Goal: Task Accomplishment & Management: Manage account settings

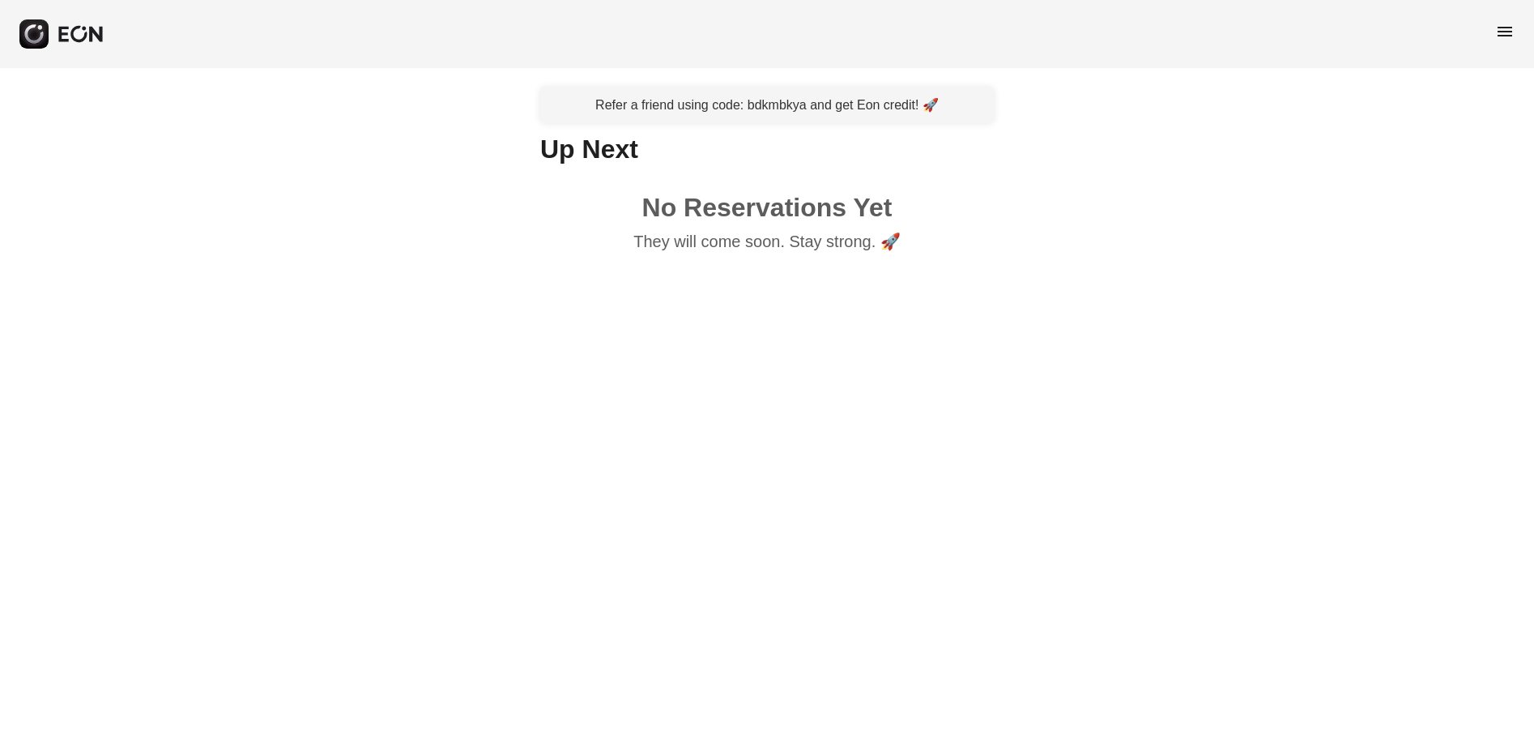
click at [1500, 28] on span "menu" at bounding box center [1505, 31] width 19 height 19
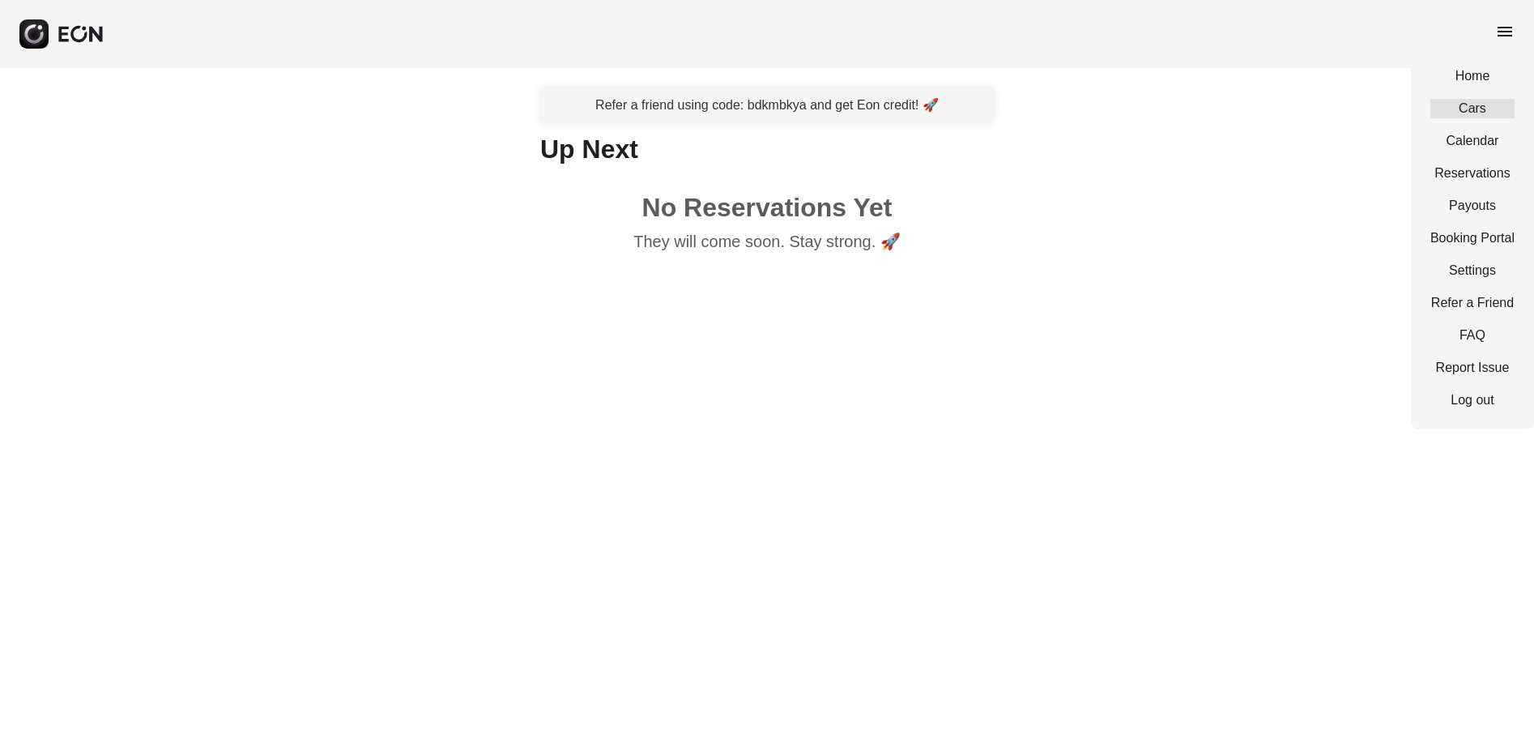
click at [1478, 103] on link "Cars" at bounding box center [1473, 108] width 84 height 19
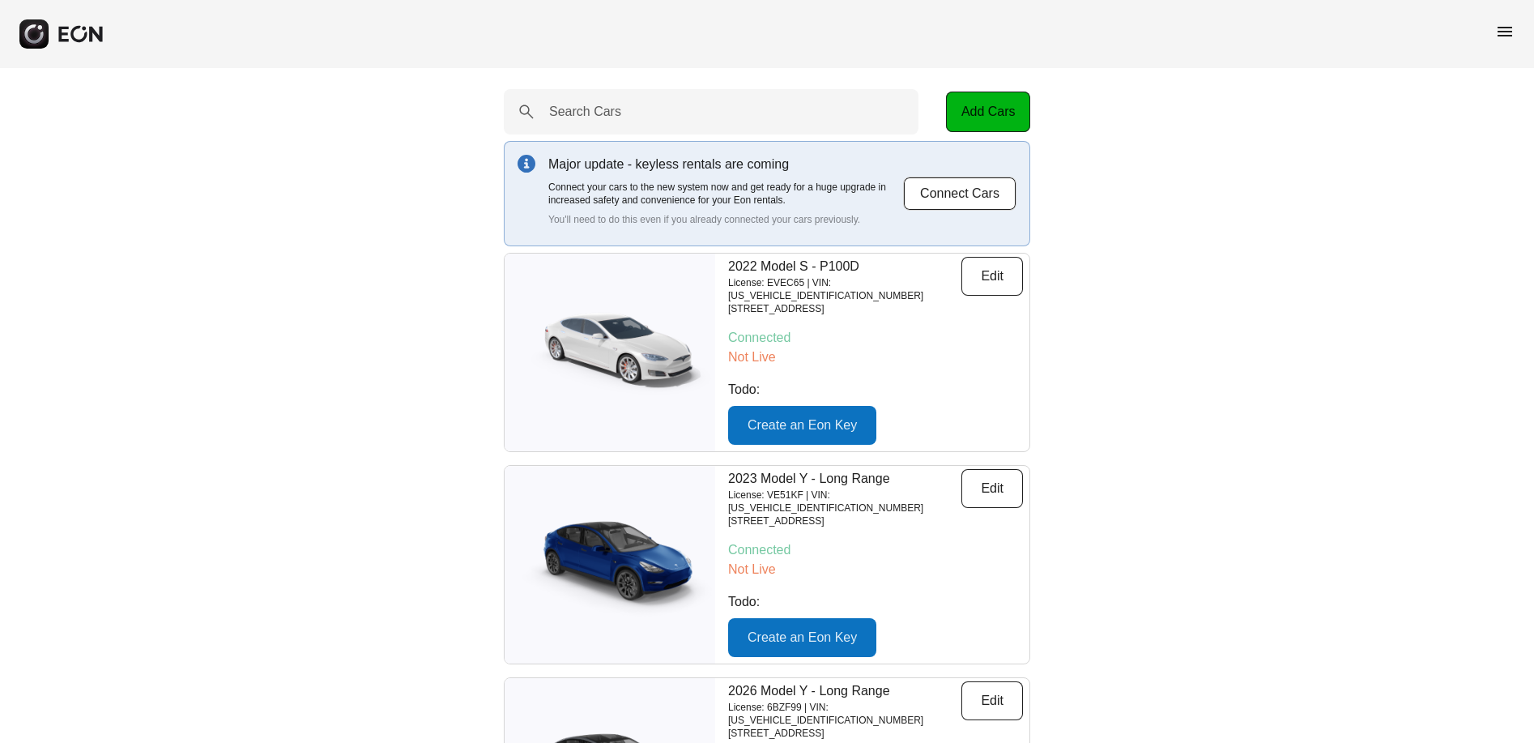
click at [1508, 27] on span "menu" at bounding box center [1505, 31] width 19 height 19
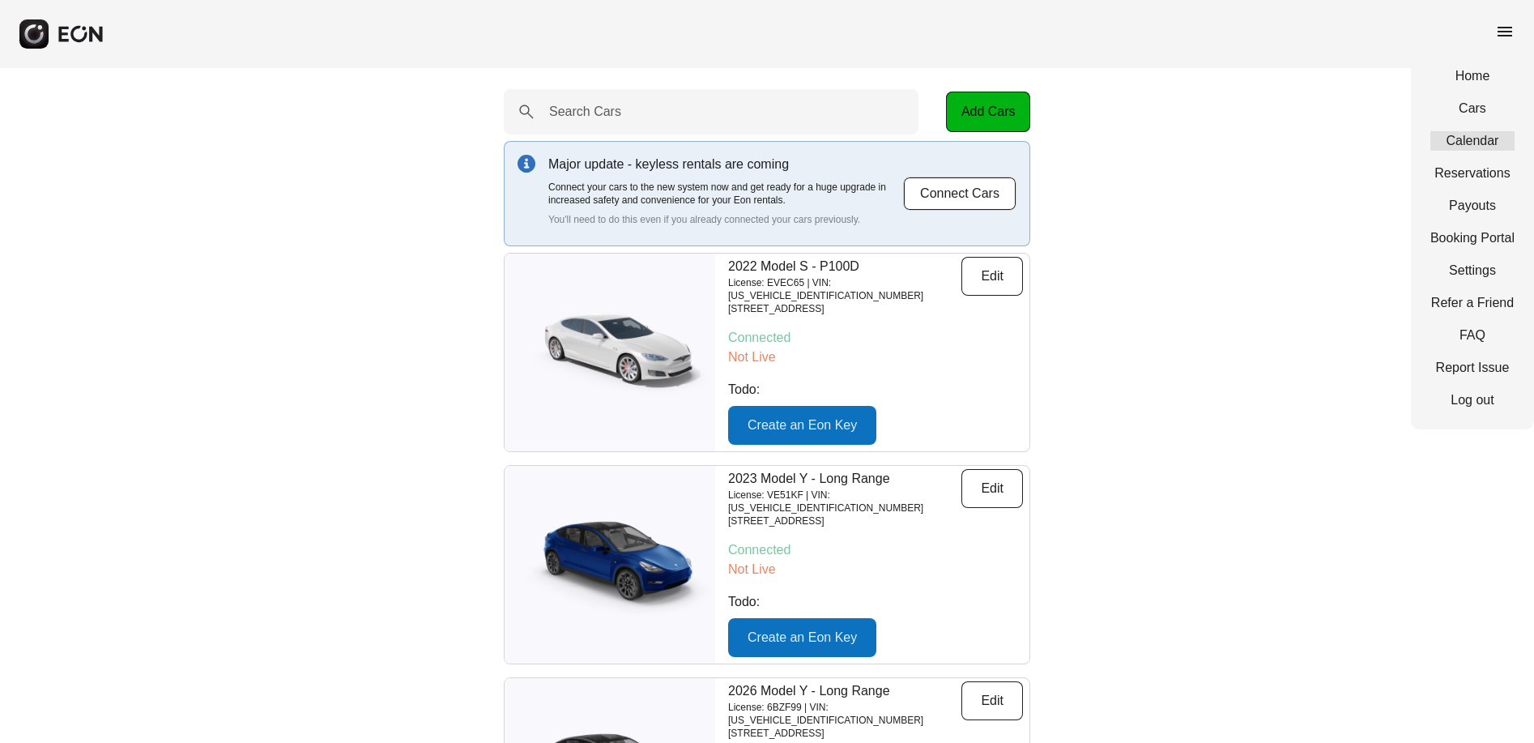
click at [1481, 139] on link "Calendar" at bounding box center [1473, 140] width 84 height 19
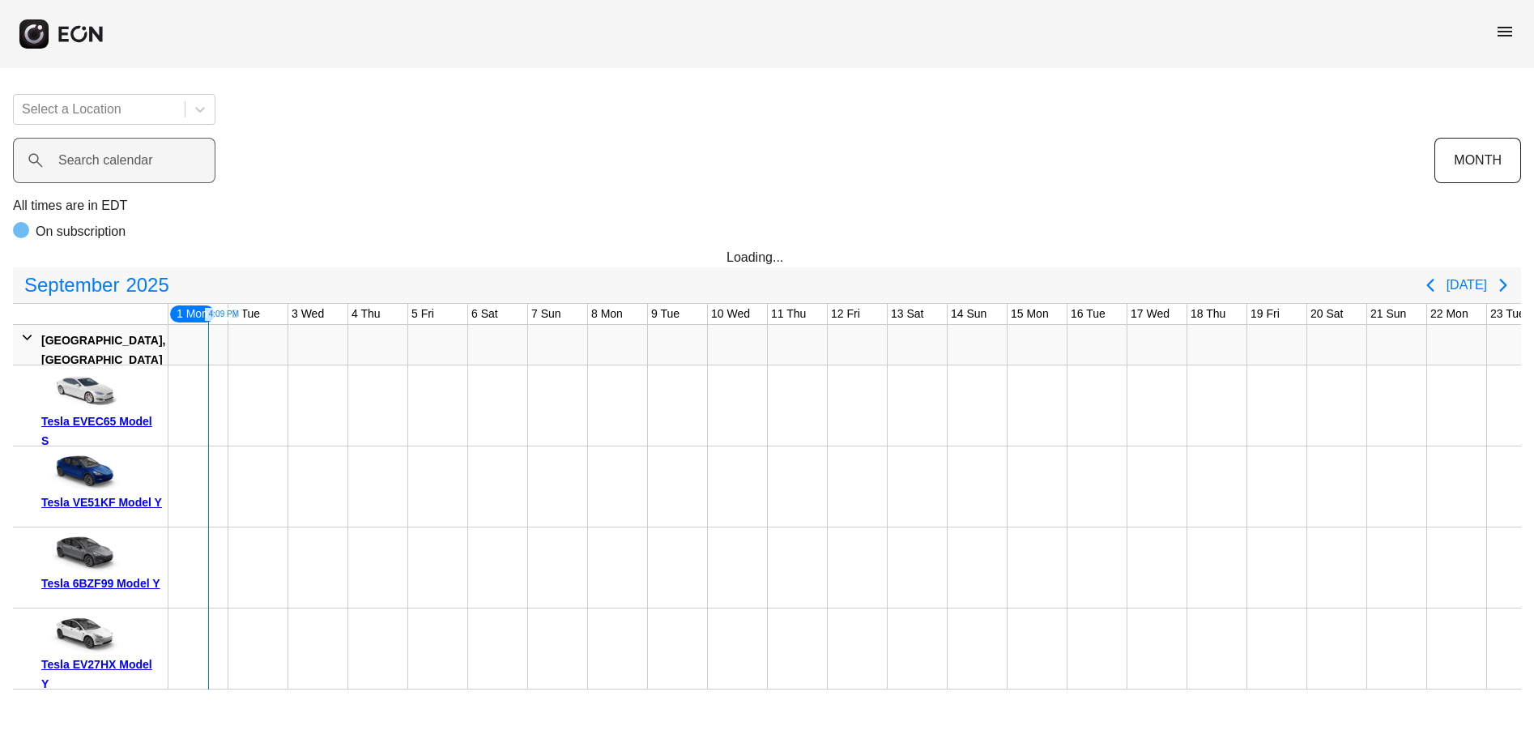
scroll to position [0, 1]
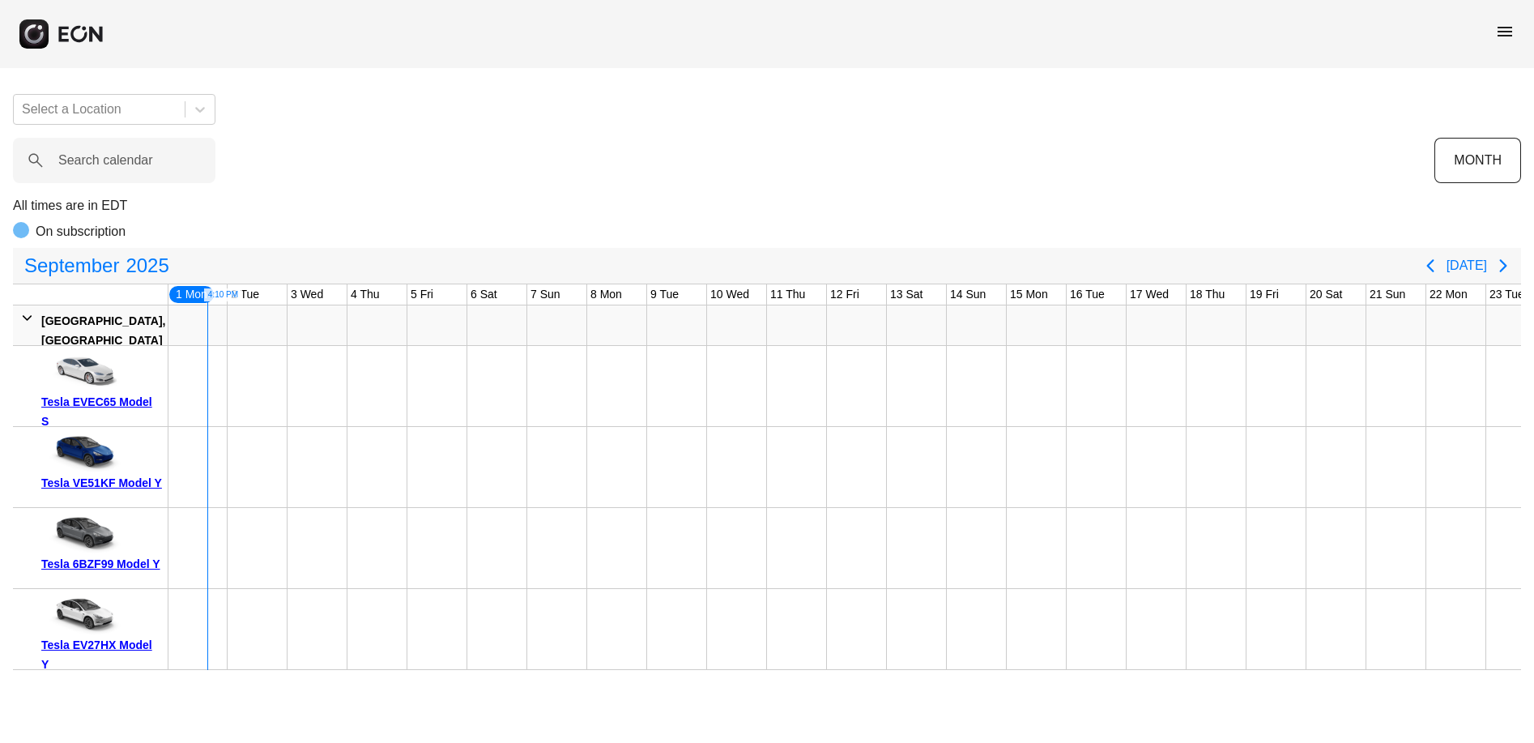
click at [37, 224] on p "On subscription" at bounding box center [81, 231] width 90 height 19
click at [23, 228] on div at bounding box center [21, 230] width 16 height 16
click at [1505, 31] on span "menu" at bounding box center [1505, 31] width 19 height 19
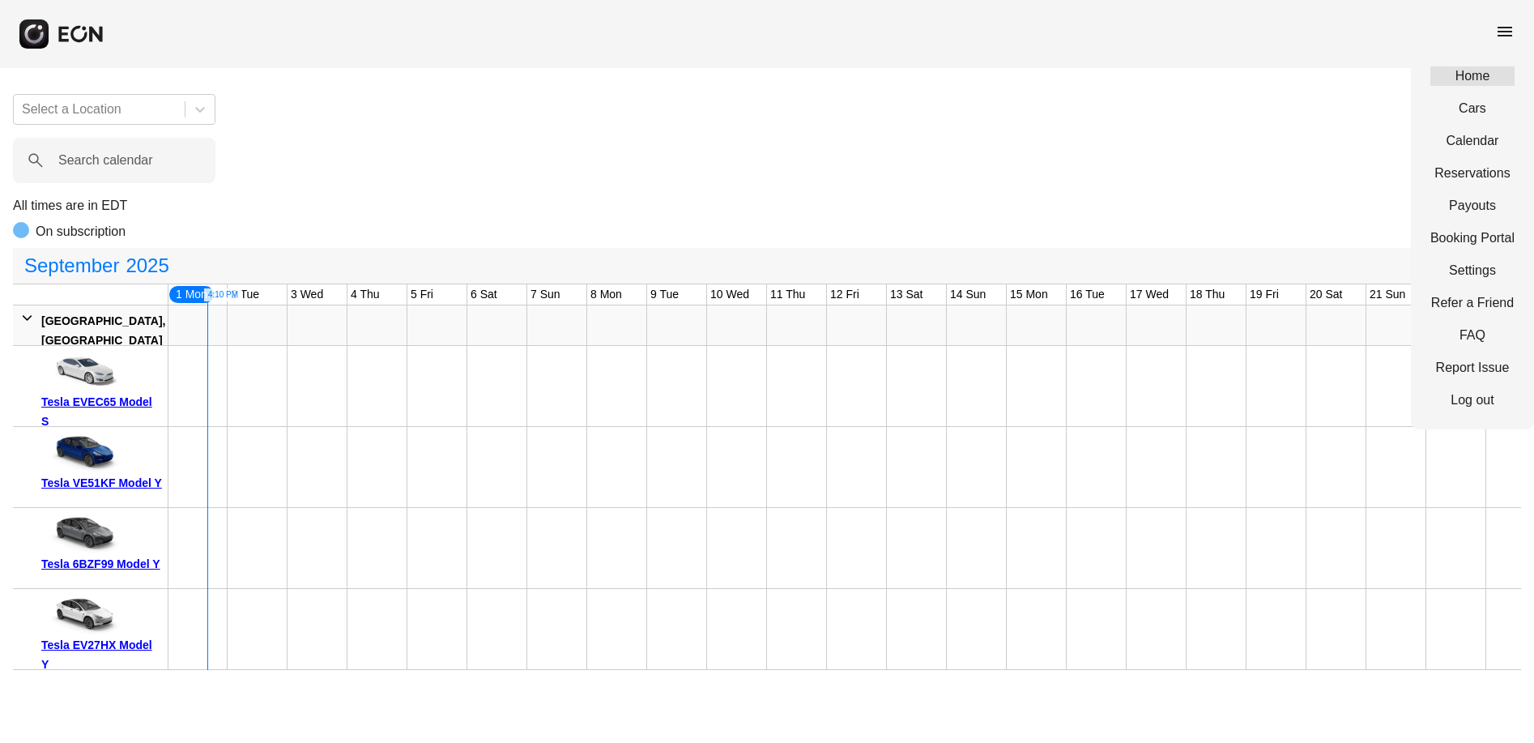
click at [1471, 76] on link "Home" at bounding box center [1473, 75] width 84 height 19
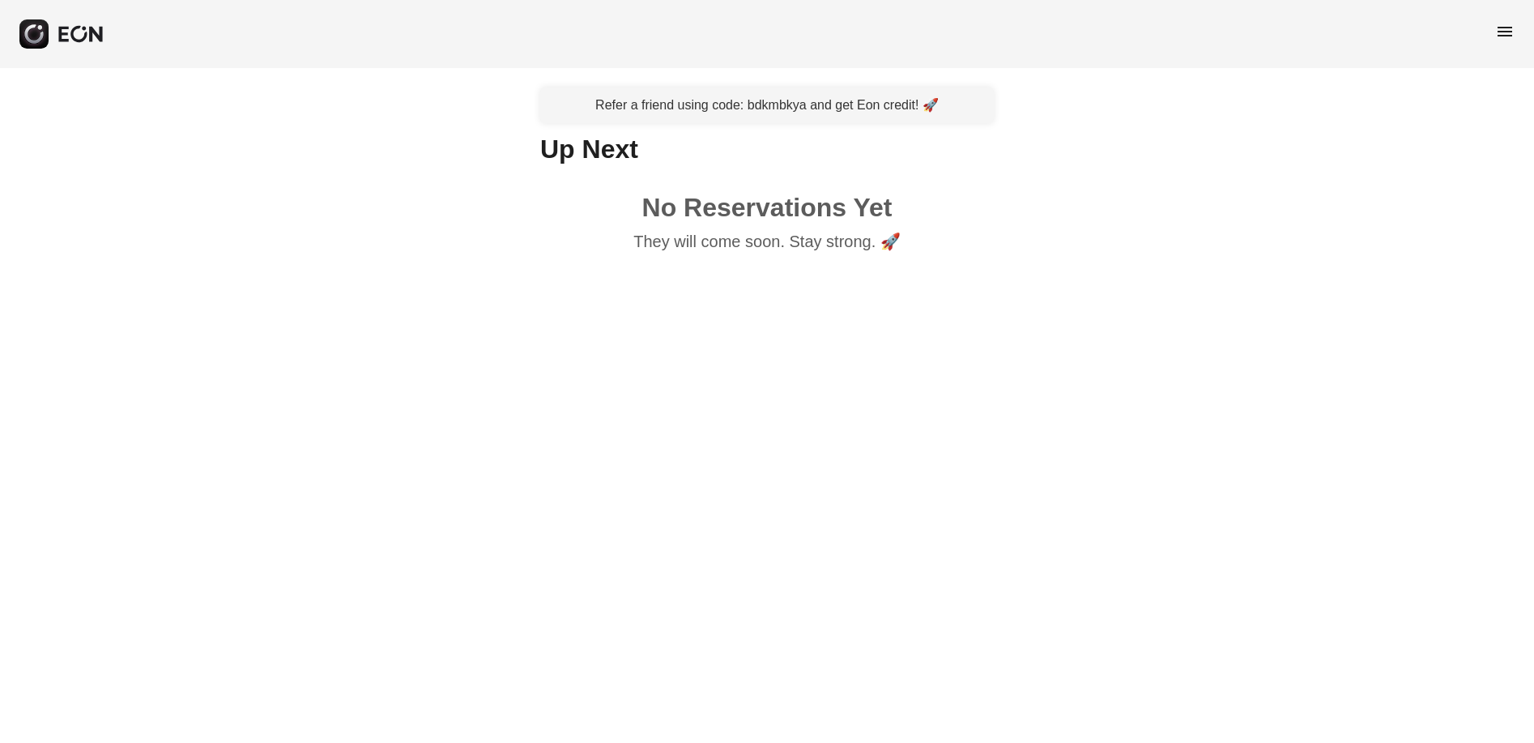
click at [1504, 30] on span "menu" at bounding box center [1505, 31] width 19 height 19
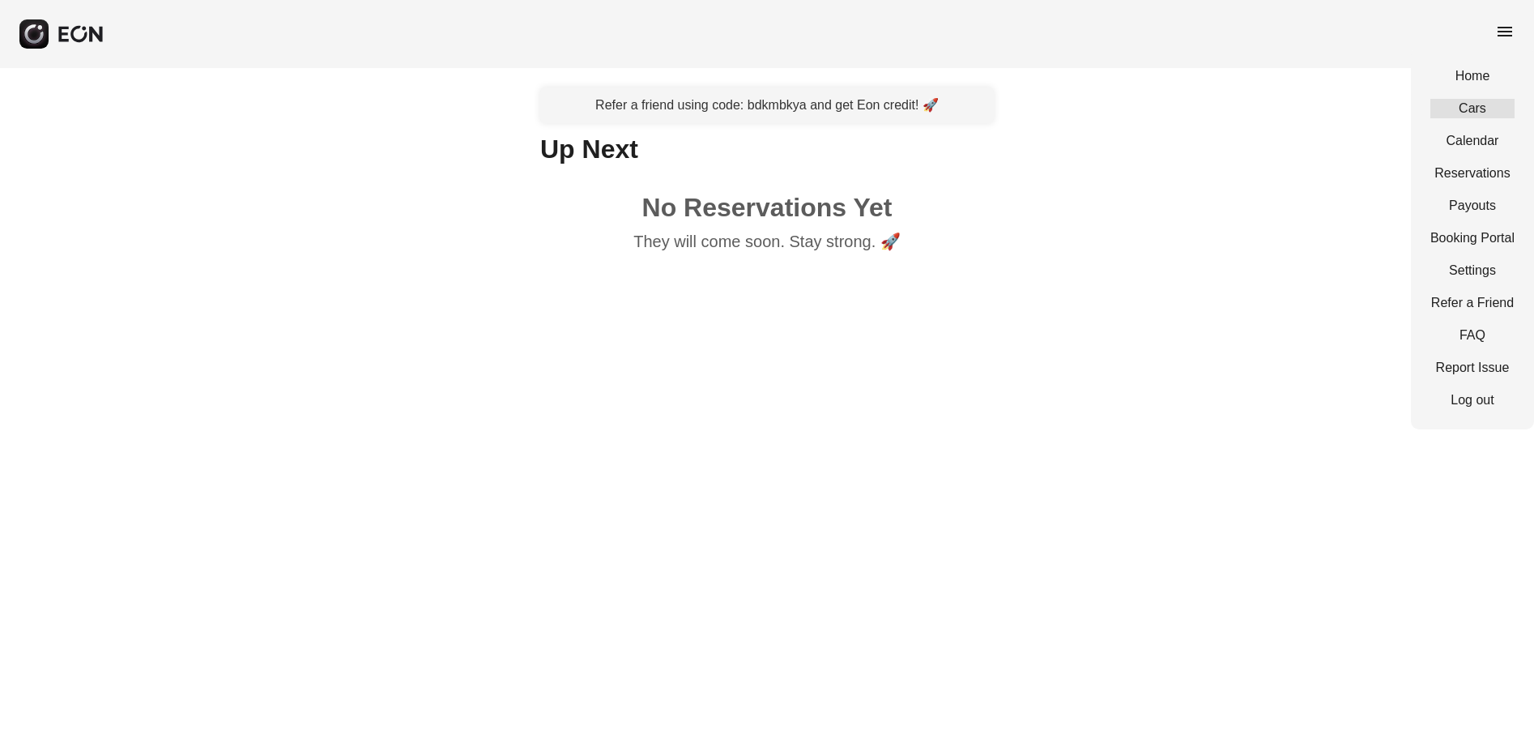
click at [1469, 108] on link "Cars" at bounding box center [1473, 108] width 84 height 19
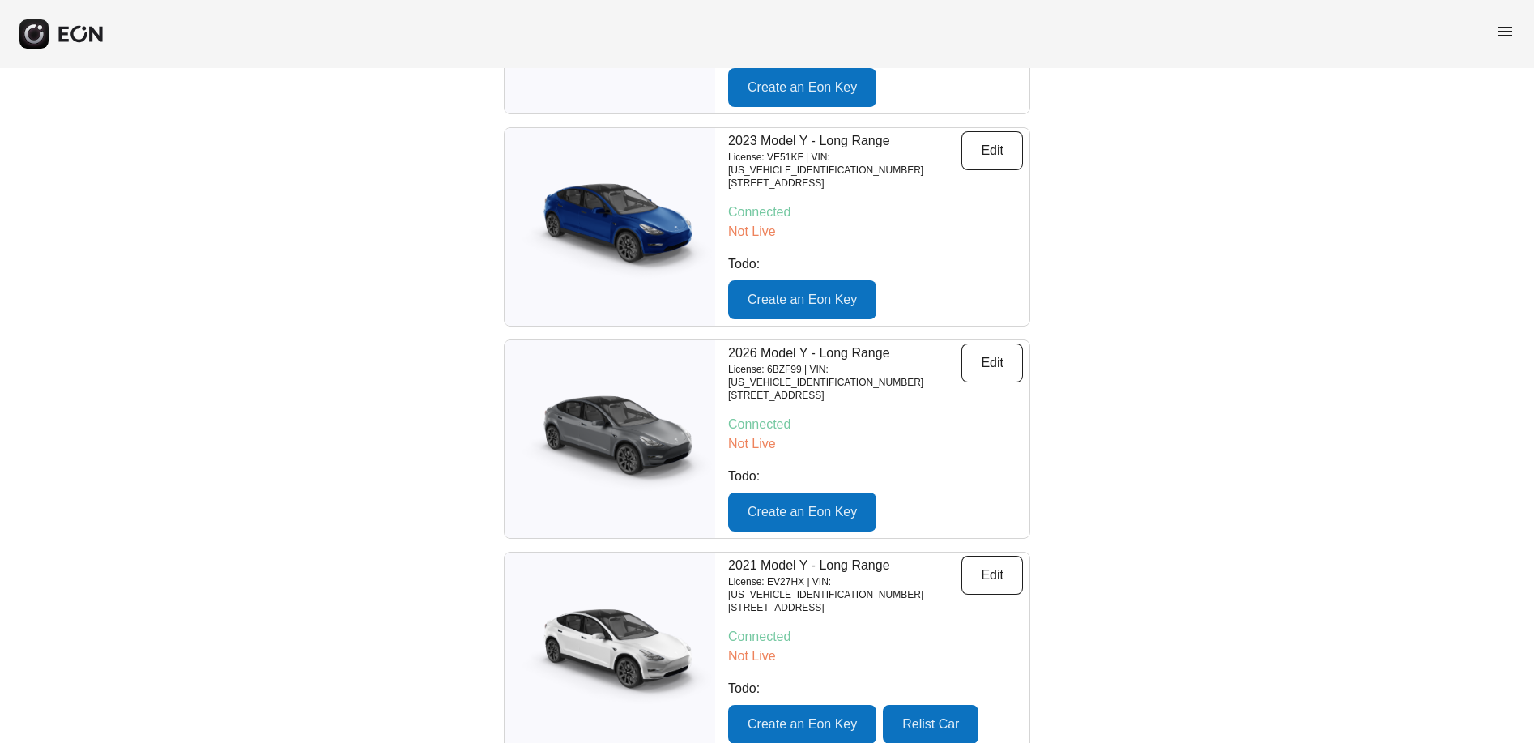
scroll to position [328, 0]
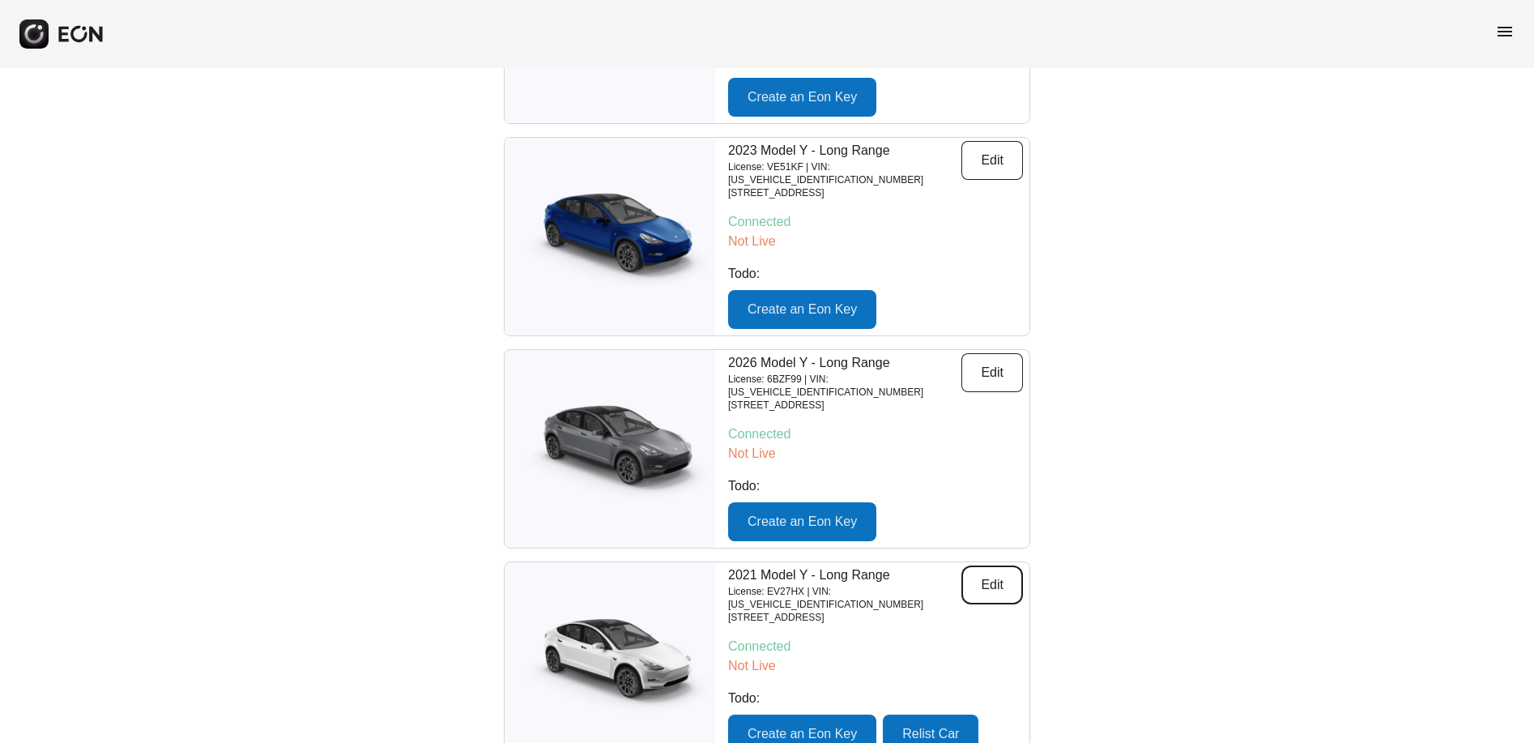
click at [995, 565] on button "Edit" at bounding box center [993, 584] width 62 height 39
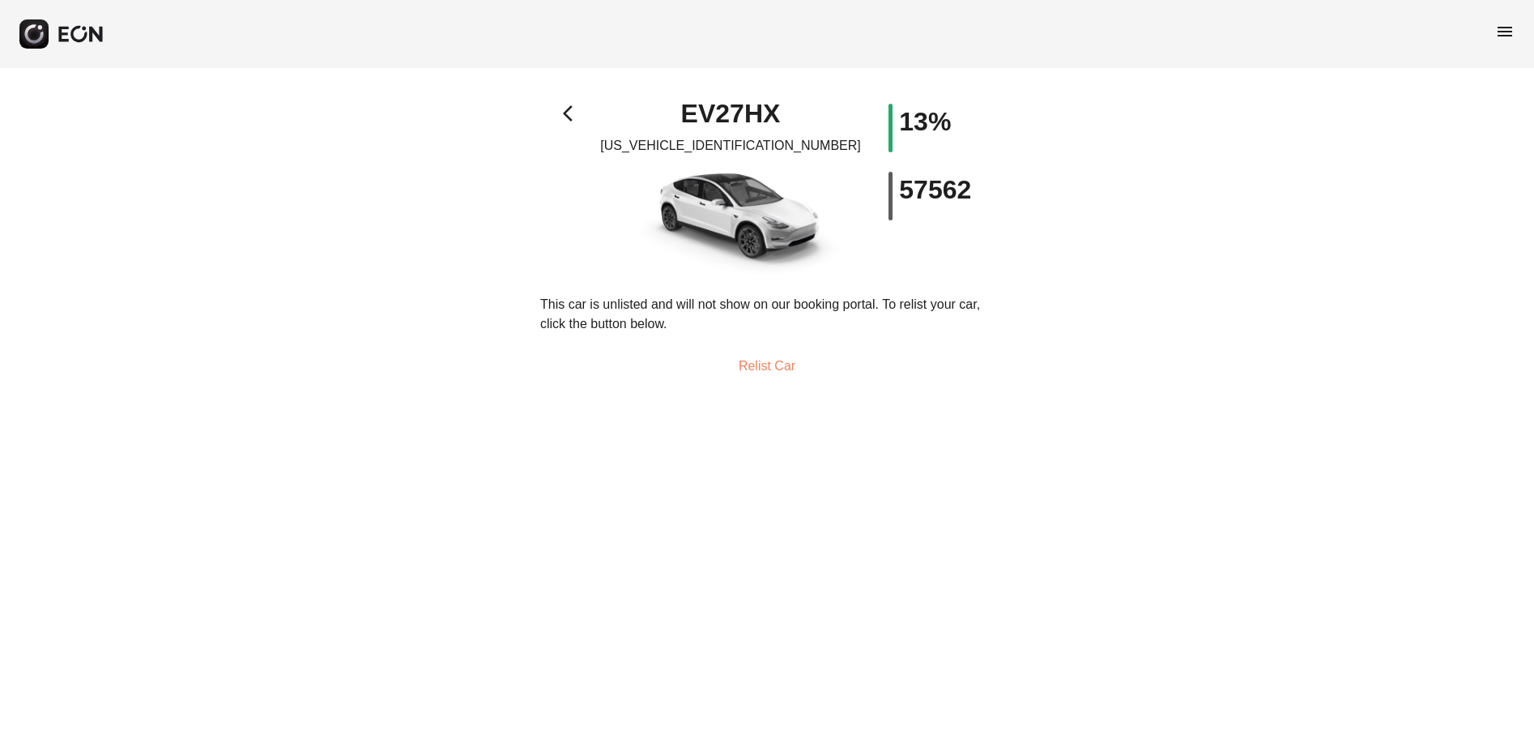
click at [566, 110] on span "arrow_back_ios" at bounding box center [572, 113] width 19 height 19
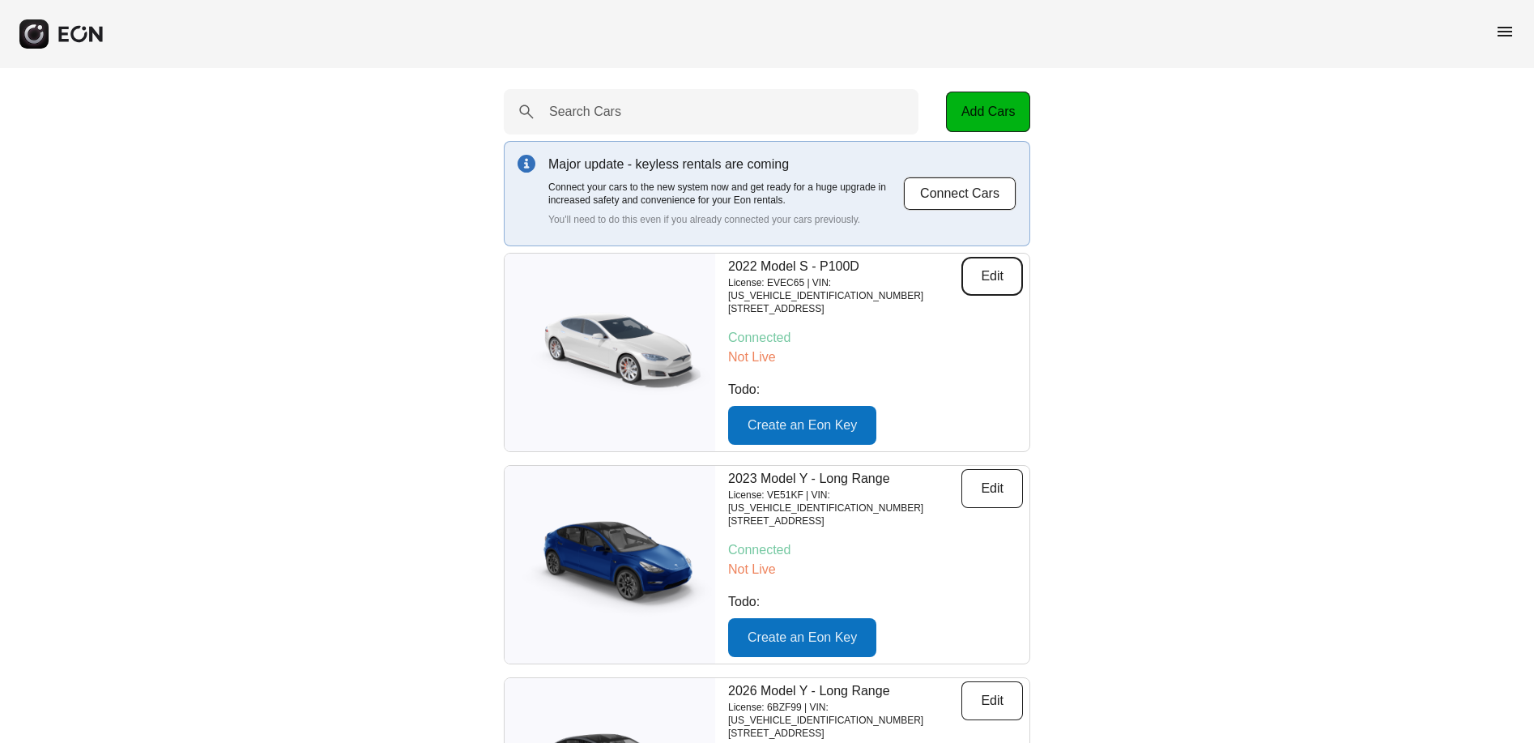
click at [996, 273] on button "Edit" at bounding box center [993, 276] width 62 height 39
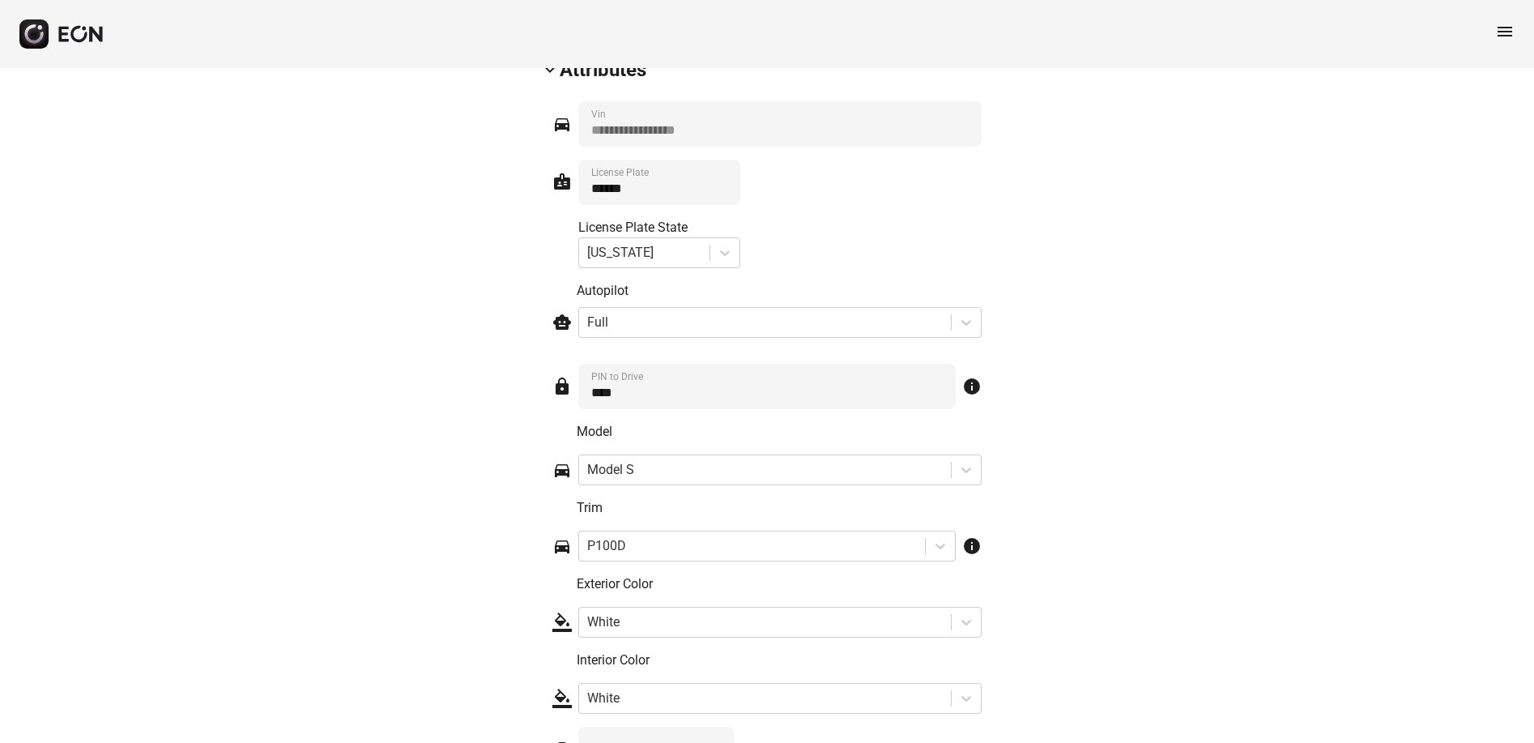
scroll to position [2363, 0]
